Goal: Find specific page/section: Find specific page/section

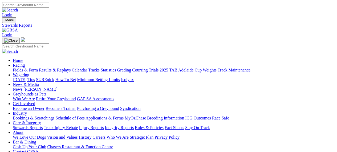
drag, startPoint x: 0, startPoint y: 0, endPoint x: 60, endPoint y: 26, distance: 65.1
click at [60, 26] on div "Menu Stewards Reports Login Home Racing Fields & Form Results & Replays Calenda…" at bounding box center [168, 95] width 333 height 157
click at [18, 28] on img at bounding box center [10, 30] width 16 height 5
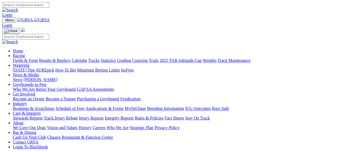
scroll to position [133, 0]
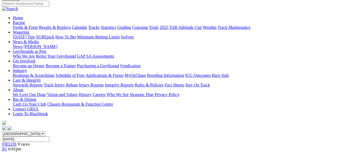
scroll to position [35, 0]
